Goal: Task Accomplishment & Management: Use online tool/utility

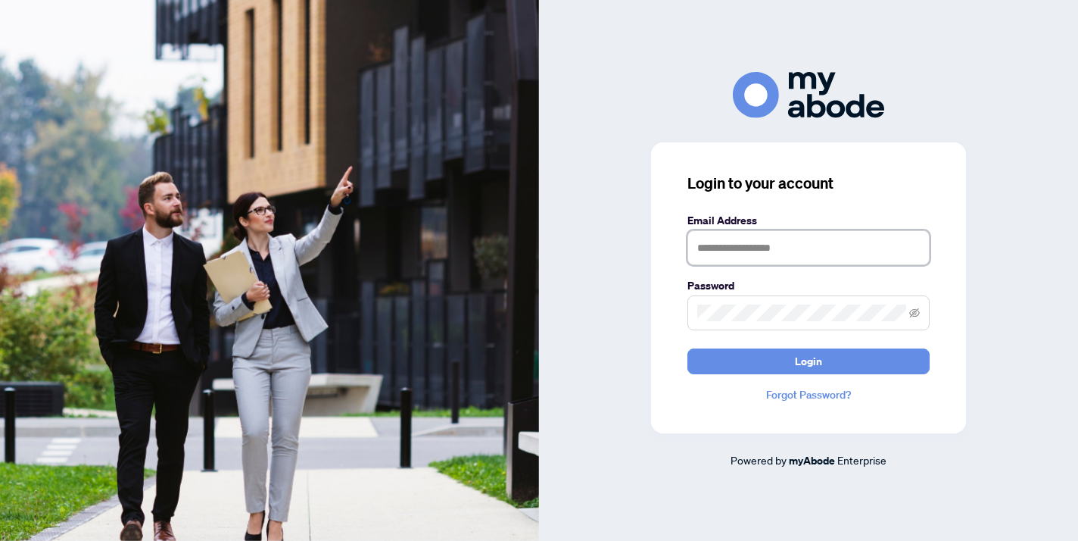
type input "**********"
click at [809, 360] on button "Login" at bounding box center [809, 361] width 242 height 26
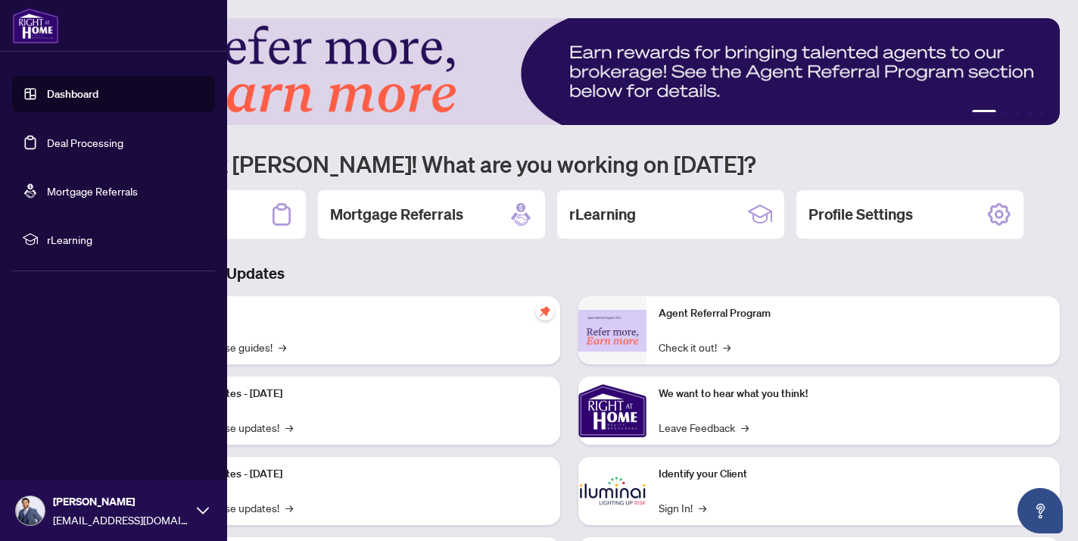
click at [78, 101] on link "Dashboard" at bounding box center [72, 94] width 51 height 14
click at [87, 149] on link "Deal Processing" at bounding box center [85, 143] width 76 height 14
